Goal: Task Accomplishment & Management: Use online tool/utility

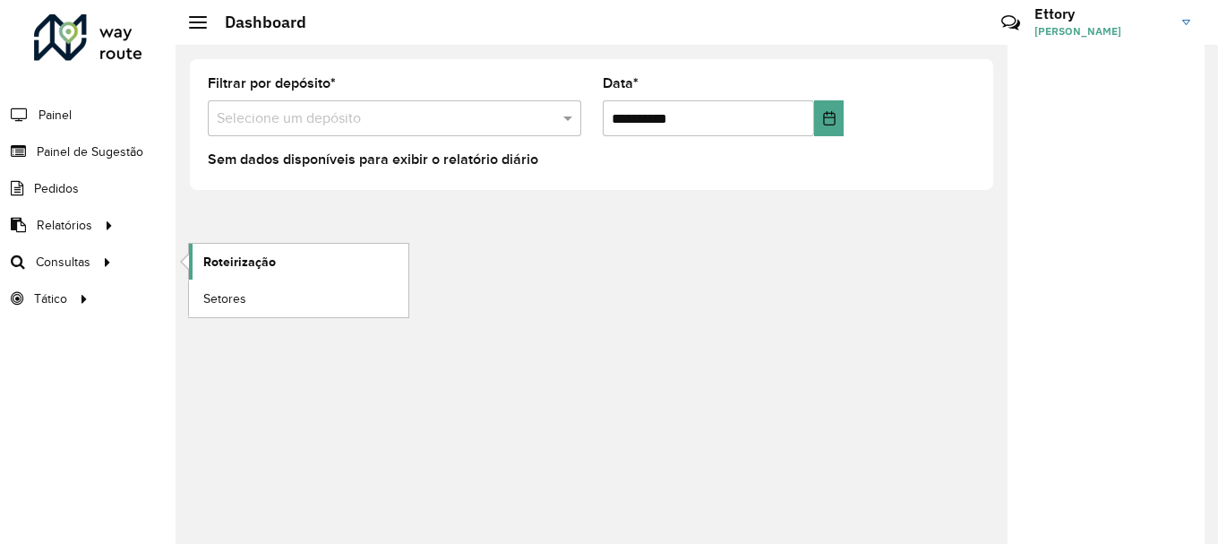
click at [200, 269] on link "Roteirização" at bounding box center [298, 262] width 219 height 36
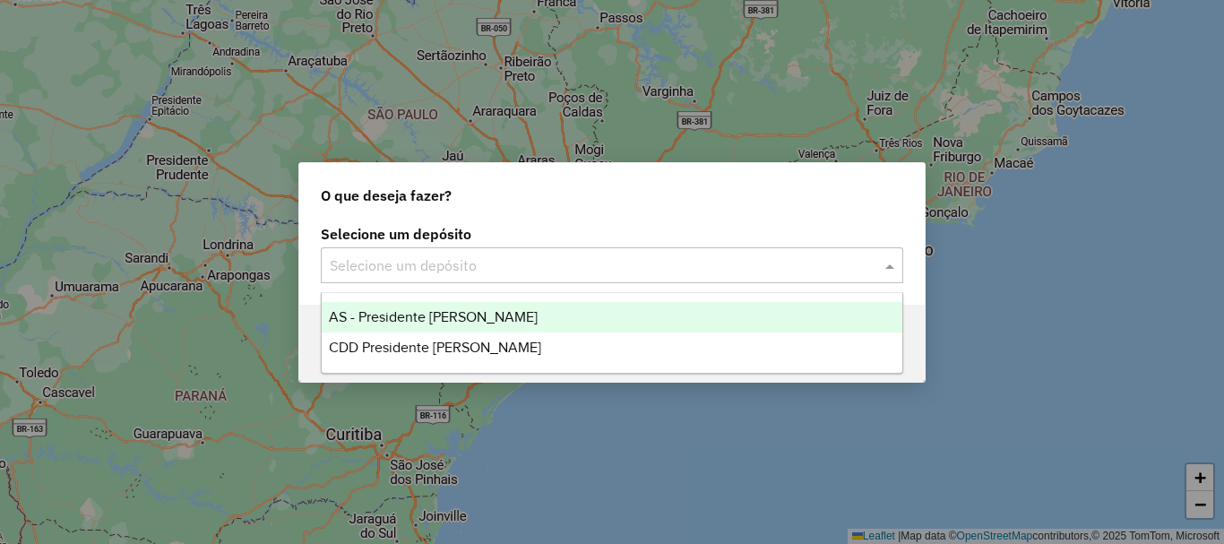
click at [667, 260] on input "text" at bounding box center [594, 266] width 529 height 22
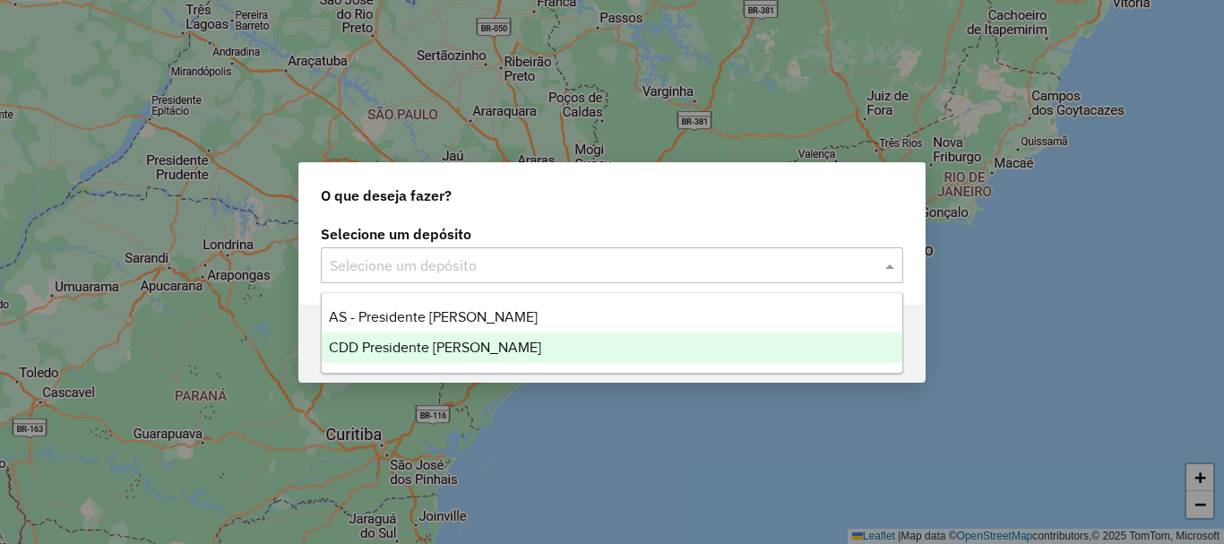
click at [559, 335] on div "CDD Presidente [PERSON_NAME]" at bounding box center [612, 347] width 581 height 30
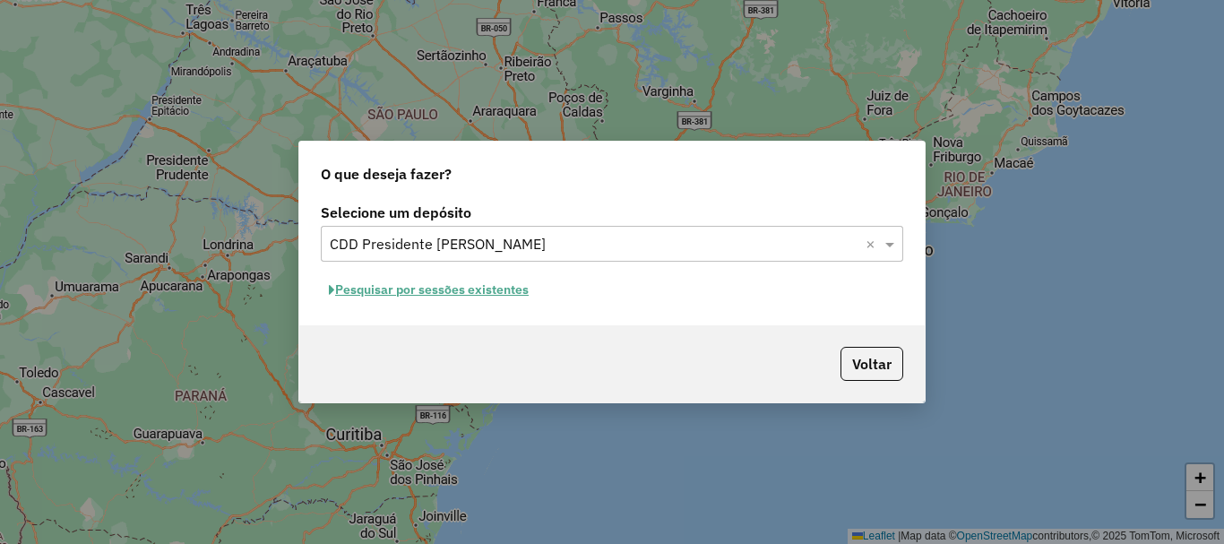
click at [498, 291] on button "Pesquisar por sessões existentes" at bounding box center [429, 290] width 216 height 28
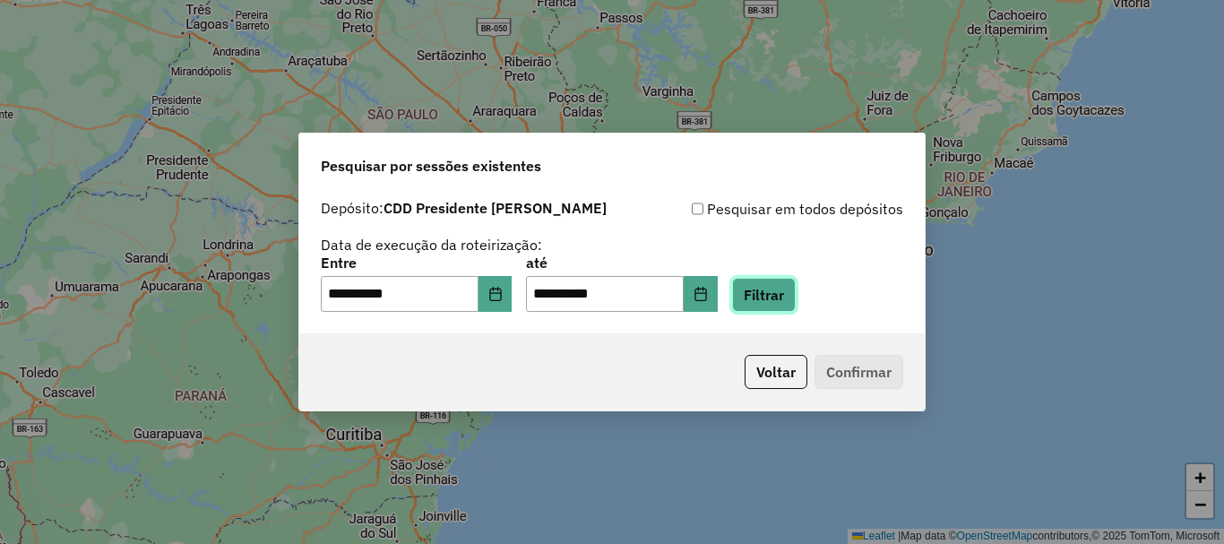
click at [765, 302] on button "Filtrar" at bounding box center [764, 295] width 64 height 34
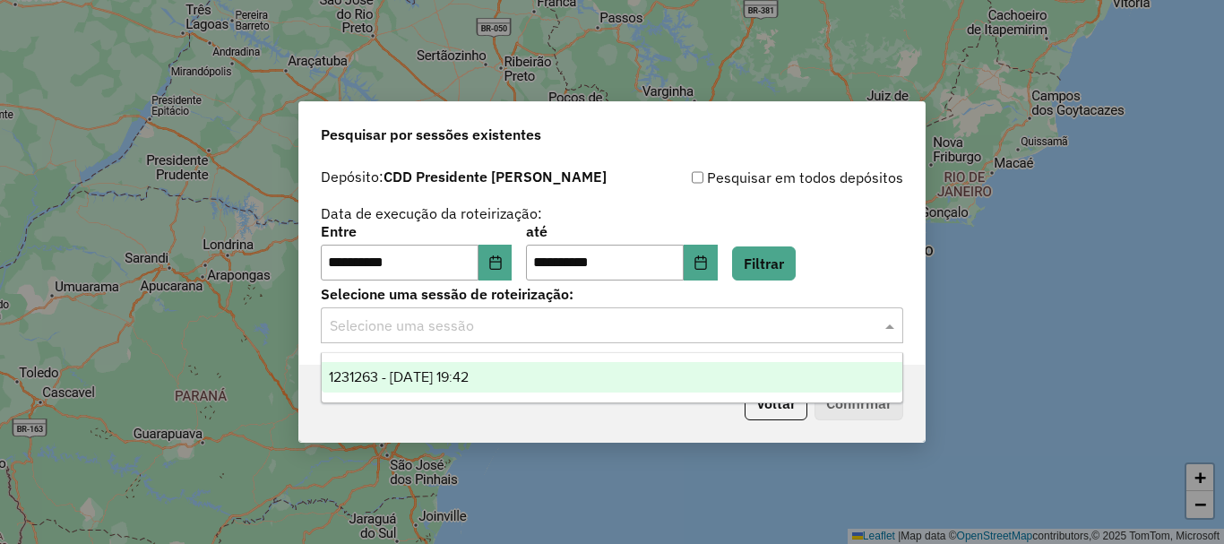
click at [605, 325] on input "text" at bounding box center [594, 326] width 529 height 22
click at [519, 380] on div "1231263 - [DATE] 19:42" at bounding box center [612, 377] width 581 height 30
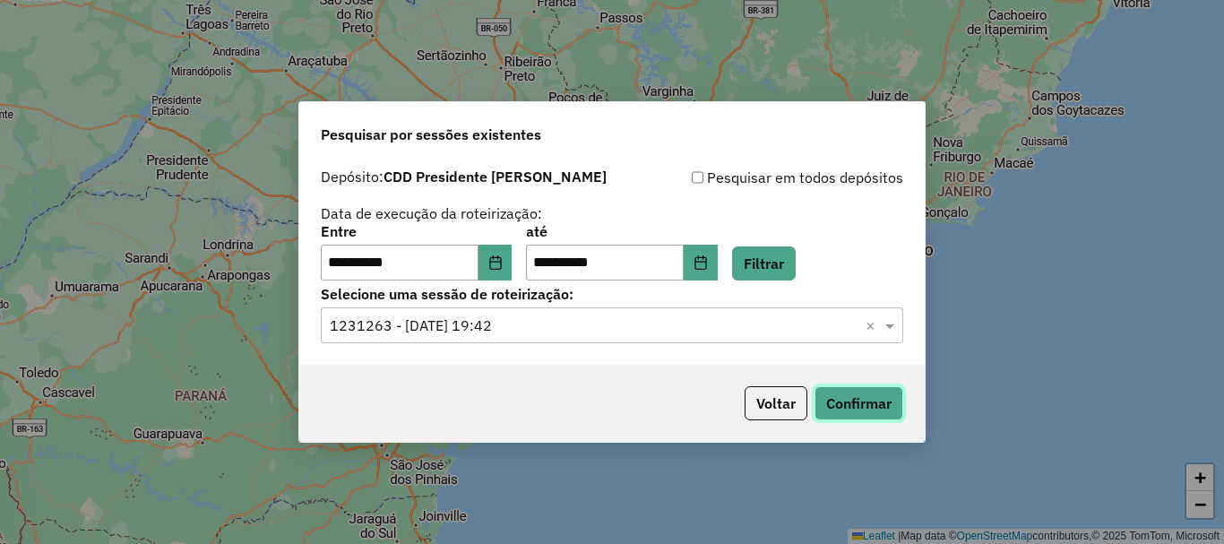
click at [883, 401] on button "Confirmar" at bounding box center [858, 403] width 89 height 34
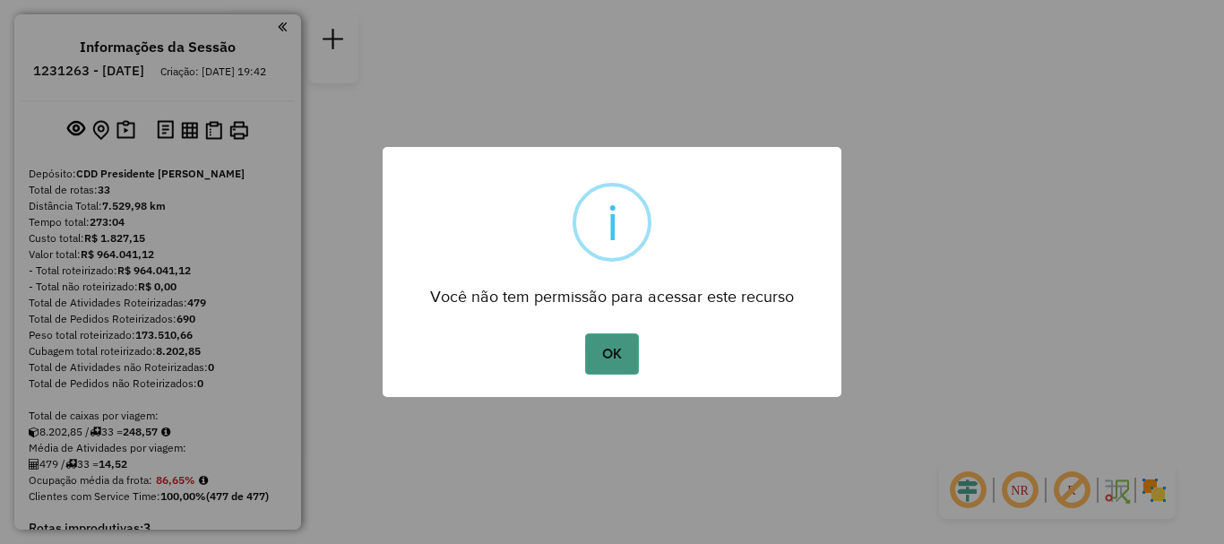
click at [624, 357] on button "OK" at bounding box center [611, 353] width 53 height 41
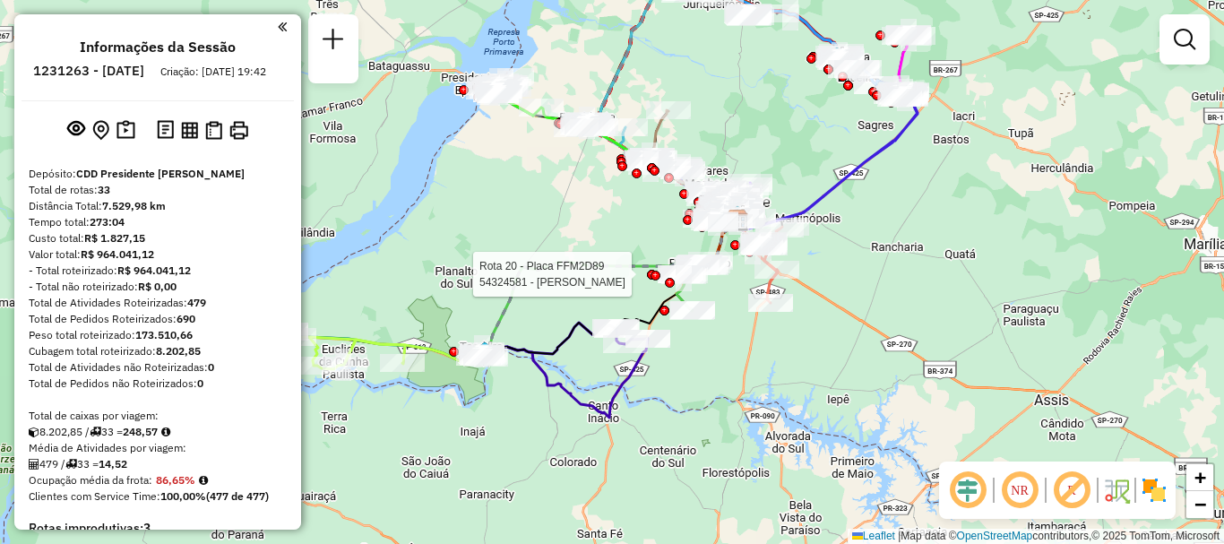
drag, startPoint x: 458, startPoint y: 328, endPoint x: 651, endPoint y: 281, distance: 199.0
click at [651, 280] on div at bounding box center [652, 275] width 10 height 10
click at [976, 499] on em at bounding box center [967, 490] width 43 height 43
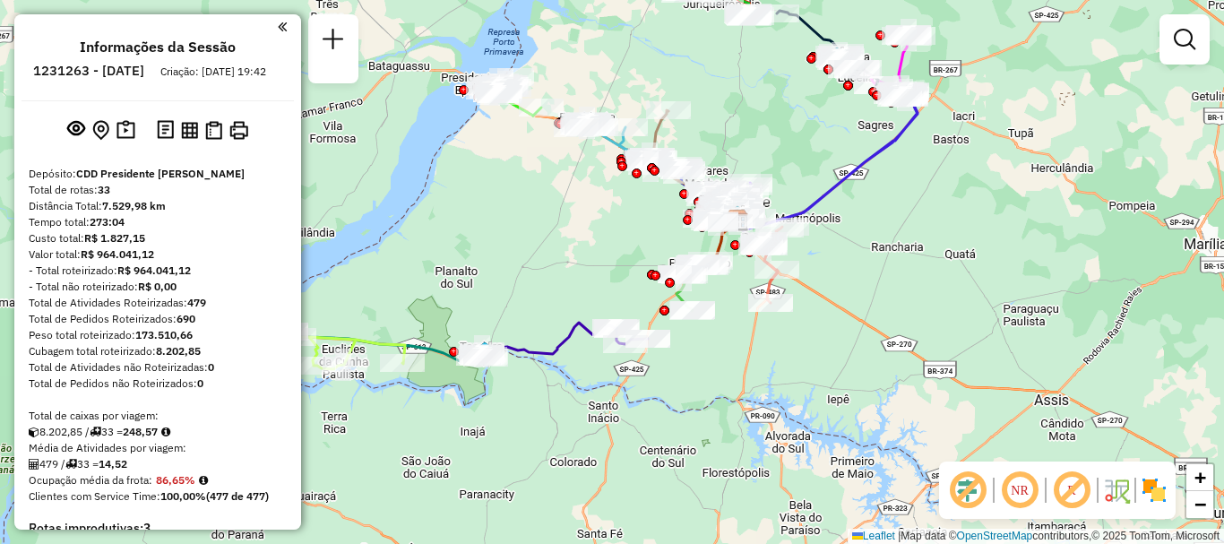
click at [976, 494] on em at bounding box center [967, 490] width 43 height 43
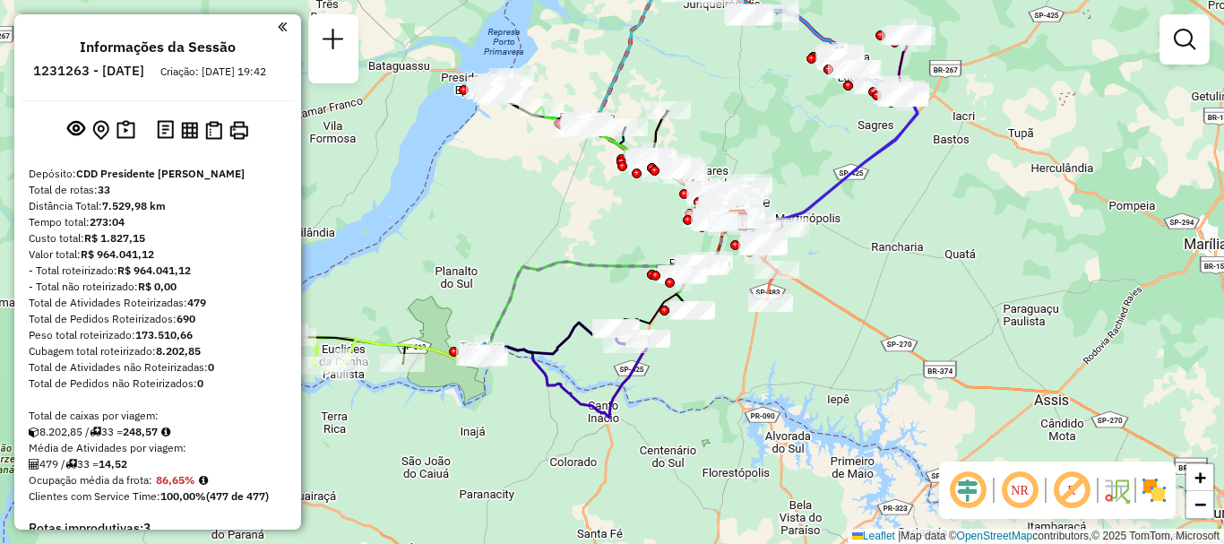
click at [1026, 495] on em at bounding box center [1019, 490] width 43 height 43
click at [1025, 492] on em at bounding box center [1019, 490] width 43 height 43
click at [1069, 491] on em at bounding box center [1071, 490] width 43 height 43
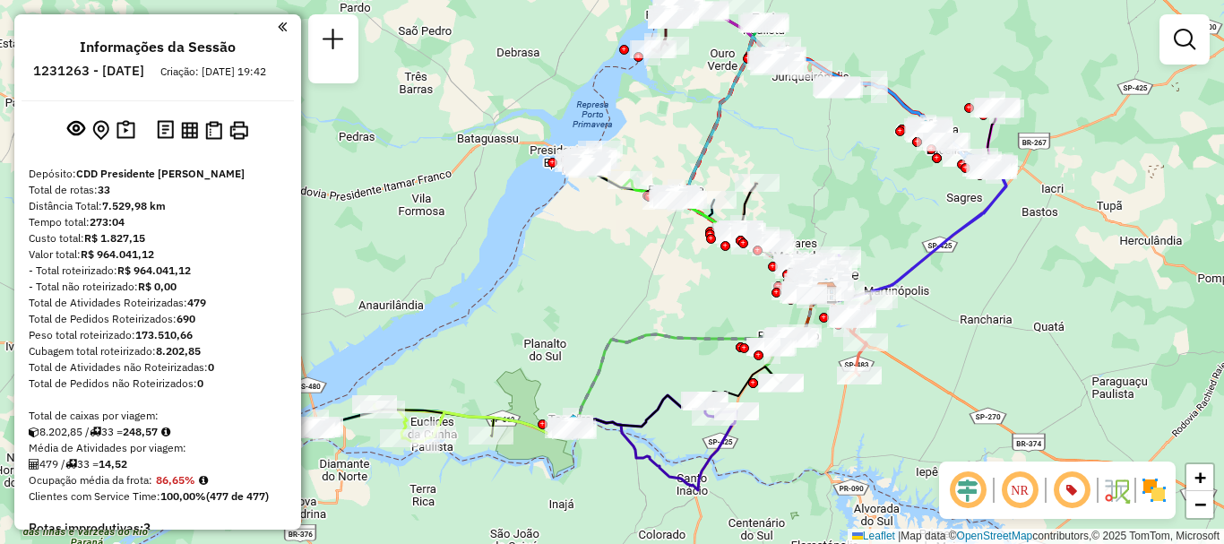
drag, startPoint x: 879, startPoint y: 325, endPoint x: 984, endPoint y: 404, distance: 131.2
click at [984, 402] on div "Janela de atendimento Grade de atendimento Capacidade Transportadoras Veículos …" at bounding box center [612, 272] width 1224 height 544
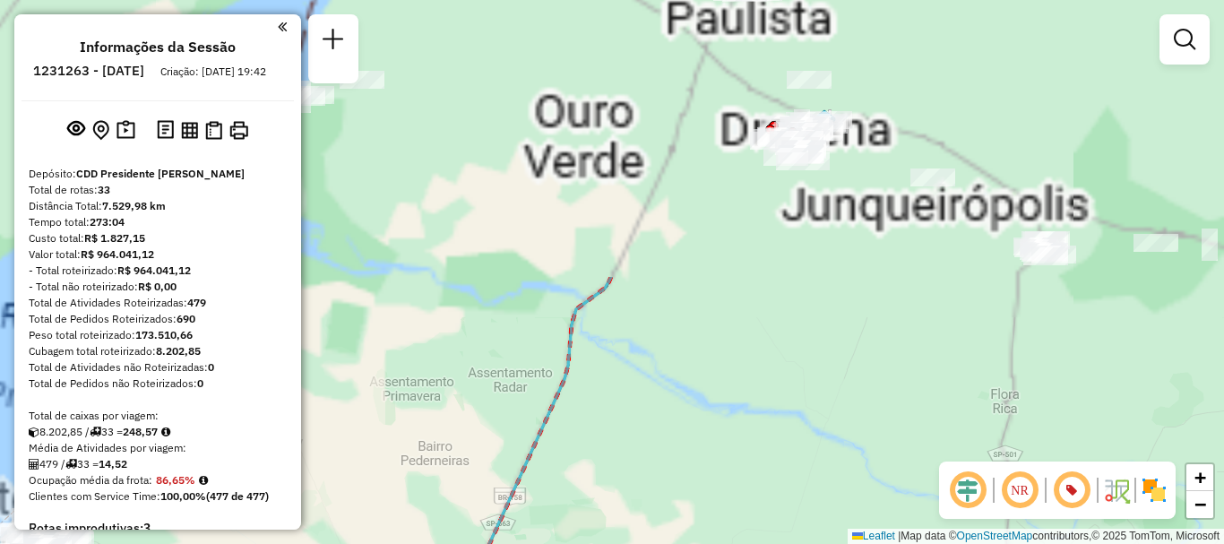
drag, startPoint x: 754, startPoint y: 129, endPoint x: 763, endPoint y: 417, distance: 288.6
click at [770, 468] on div "Janela de atendimento Grade de atendimento Capacidade Transportadoras Veículos …" at bounding box center [612, 272] width 1224 height 544
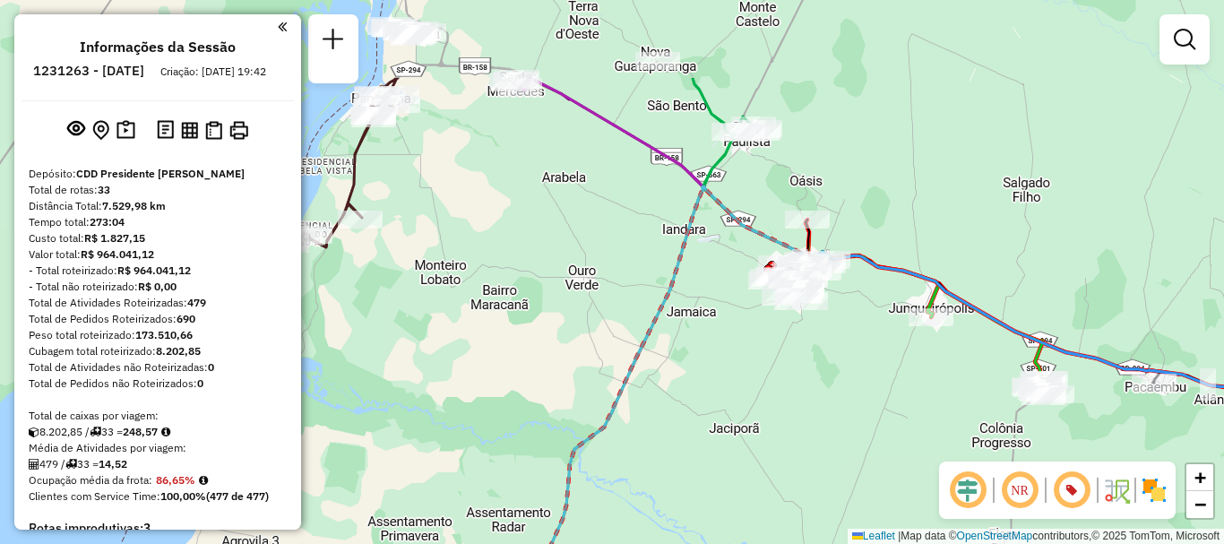
drag, startPoint x: 723, startPoint y: 219, endPoint x: 725, endPoint y: 433, distance: 214.1
click at [725, 433] on div "Janela de atendimento Grade de atendimento Capacidade Transportadoras Veículos …" at bounding box center [612, 272] width 1224 height 544
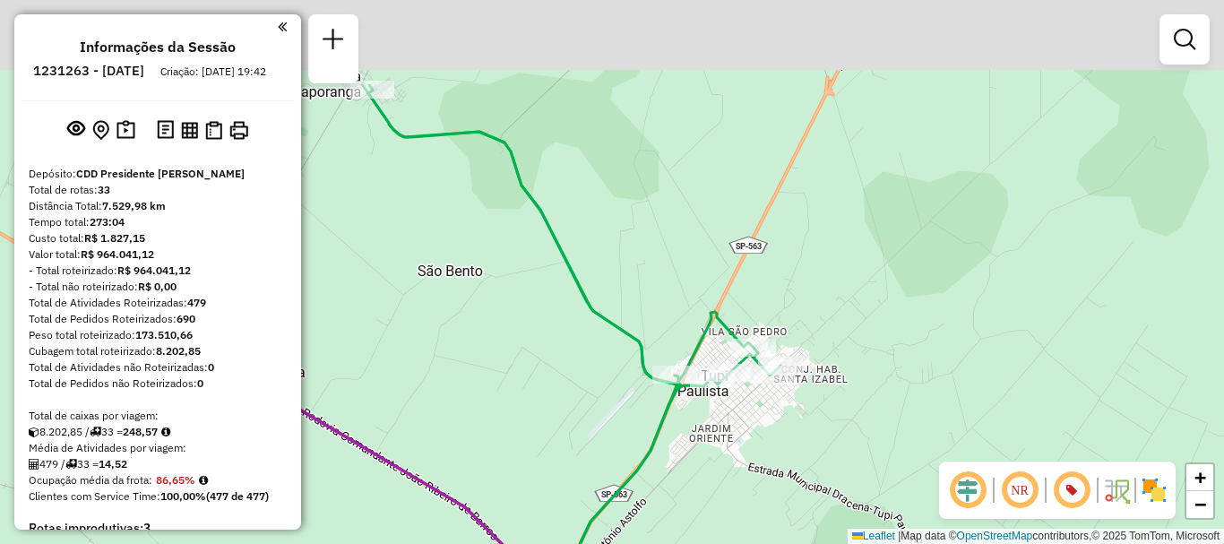
drag, startPoint x: 727, startPoint y: 262, endPoint x: 887, endPoint y: 401, distance: 211.5
click at [887, 401] on div "Janela de atendimento Grade de atendimento Capacidade Transportadoras Veículos …" at bounding box center [612, 272] width 1224 height 544
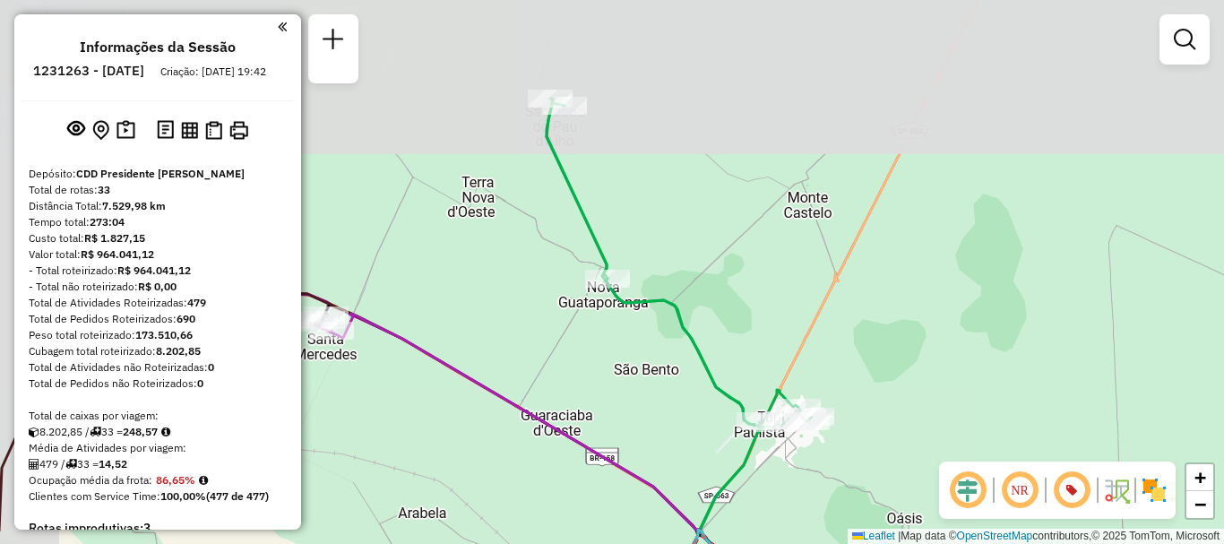
drag, startPoint x: 726, startPoint y: 220, endPoint x: 728, endPoint y: 278, distance: 57.4
click at [753, 342] on div "Janela de atendimento Grade de atendimento Capacidade Transportadoras Veículos …" at bounding box center [612, 272] width 1224 height 544
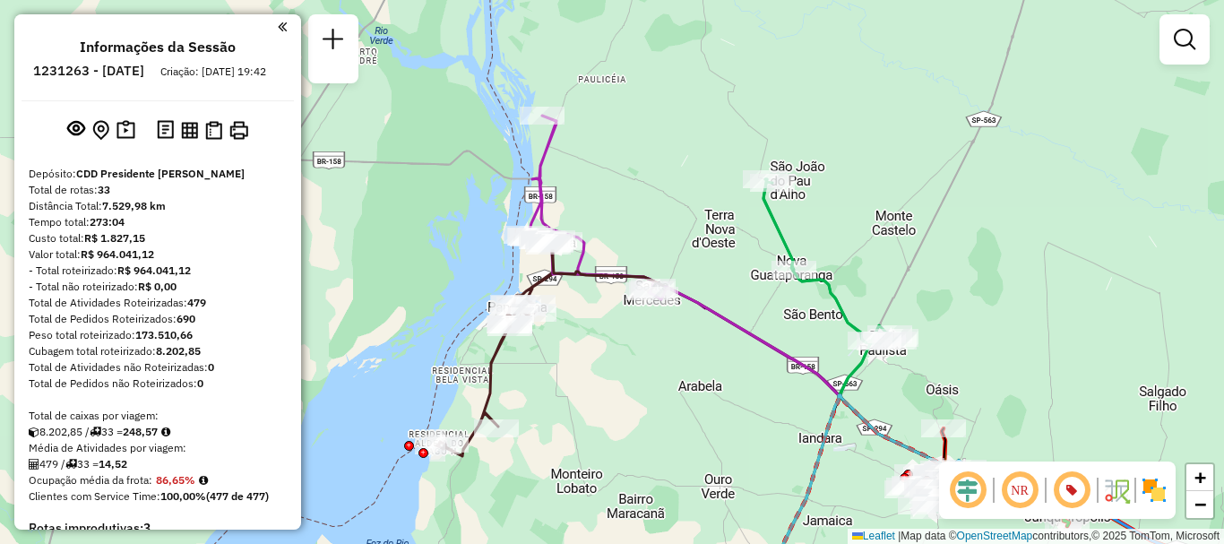
drag, startPoint x: 874, startPoint y: 330, endPoint x: 809, endPoint y: 258, distance: 97.0
click at [922, 297] on div "Janela de atendimento Grade de atendimento Capacidade Transportadoras Veículos …" at bounding box center [612, 272] width 1224 height 544
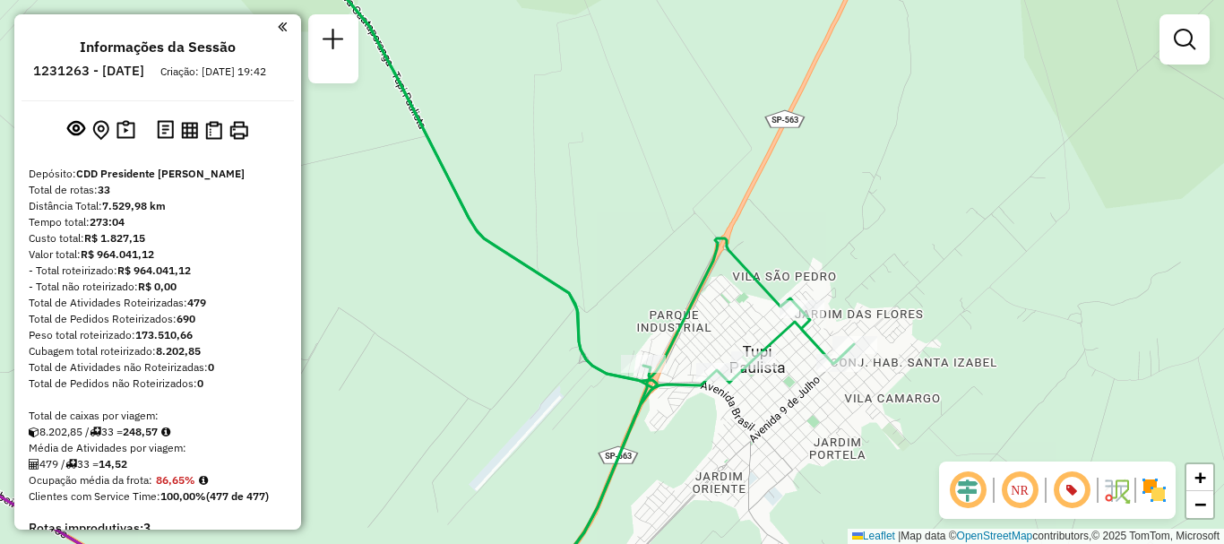
drag, startPoint x: 774, startPoint y: 401, endPoint x: 770, endPoint y: 383, distance: 19.3
click at [770, 383] on div "Janela de atendimento Grade de atendimento Capacidade Transportadoras Veículos …" at bounding box center [612, 272] width 1224 height 544
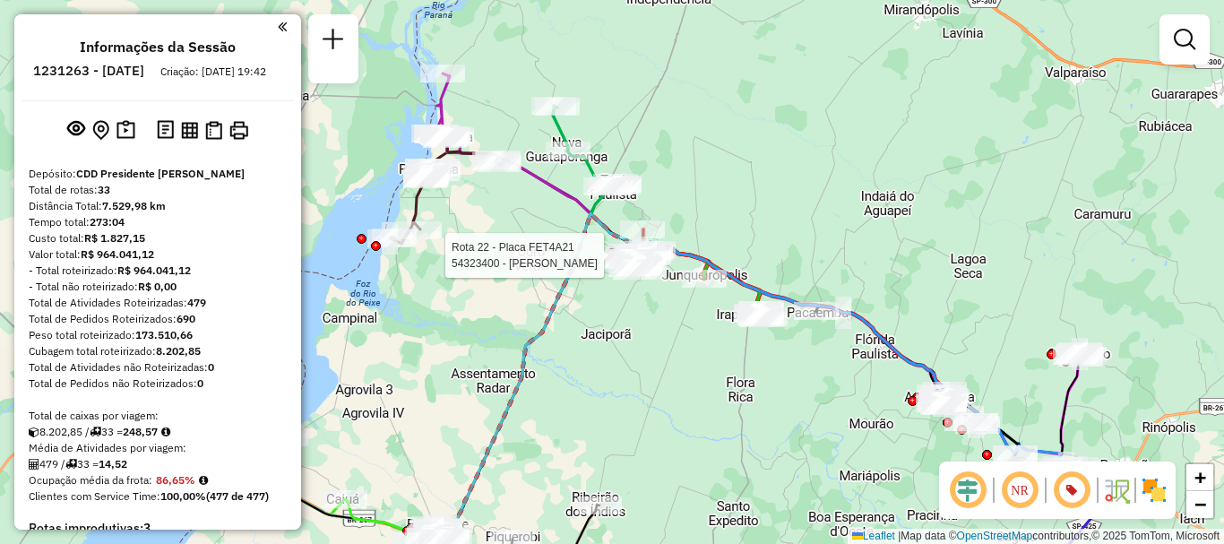
drag, startPoint x: 744, startPoint y: 421, endPoint x: 727, endPoint y: 417, distance: 17.6
click at [727, 417] on div "Rota 22 - Placa FET4A21 54323400 - GUILHERME VICENTIN C Janela de atendimento G…" at bounding box center [612, 272] width 1224 height 544
